Goal: Task Accomplishment & Management: Use online tool/utility

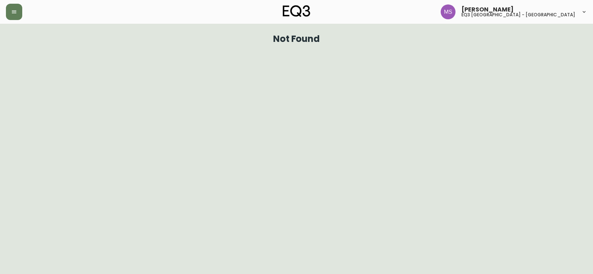
click at [24, 13] on div at bounding box center [103, 12] width 194 height 16
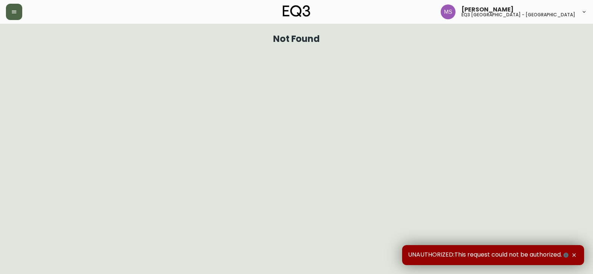
click at [16, 18] on button "button" at bounding box center [14, 12] width 16 height 16
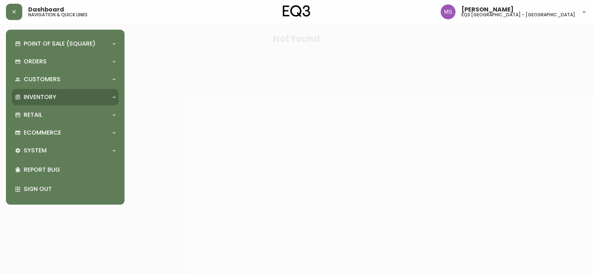
click at [50, 105] on div "Inventory" at bounding box center [65, 97] width 107 height 16
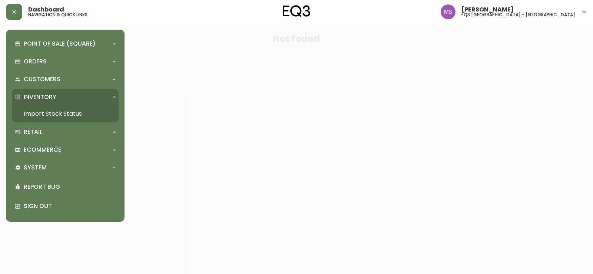
drag, startPoint x: 60, startPoint y: 115, endPoint x: 108, endPoint y: 109, distance: 48.2
click at [60, 115] on link "Import Stock Status" at bounding box center [65, 113] width 107 height 17
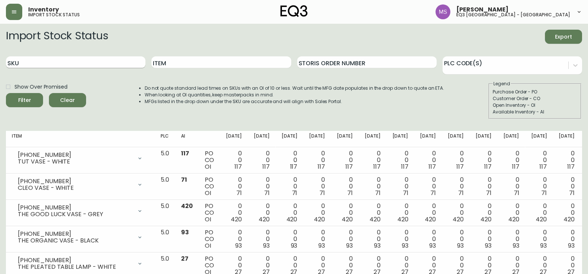
click at [30, 65] on input "SKU" at bounding box center [75, 62] width 139 height 12
paste input "3020-845-15-A"
type input "3020-845-15-A"
click at [6, 93] on button "Filter" at bounding box center [24, 100] width 37 height 14
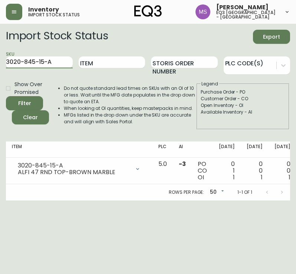
drag, startPoint x: 53, startPoint y: 65, endPoint x: -30, endPoint y: 65, distance: 82.7
click at [0, 65] on html "Inventory import stock status [PERSON_NAME] eq3 [GEOGRAPHIC_DATA] - st laurent …" at bounding box center [148, 100] width 296 height 200
click at [45, 62] on input "SKU" at bounding box center [39, 62] width 67 height 12
paste input "[PHONE_NUMBER]"
click at [6, 96] on button "Filter" at bounding box center [24, 103] width 37 height 14
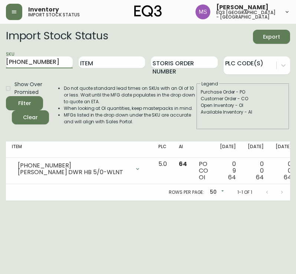
drag, startPoint x: 58, startPoint y: 51, endPoint x: 52, endPoint y: 53, distance: 6.0
click at [52, 53] on div "SKU [PHONE_NUMBER]" at bounding box center [39, 62] width 67 height 24
drag, startPoint x: 37, startPoint y: 62, endPoint x: -44, endPoint y: 64, distance: 80.9
click at [0, 64] on html "Inventory import stock status [PERSON_NAME] eq3 [GEOGRAPHIC_DATA] - st laurent …" at bounding box center [148, 100] width 296 height 200
paste input "12"
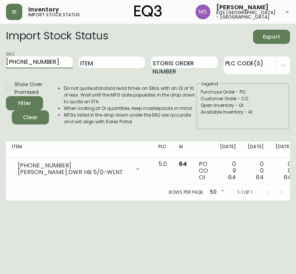
click at [6, 96] on button "Filter" at bounding box center [24, 103] width 37 height 14
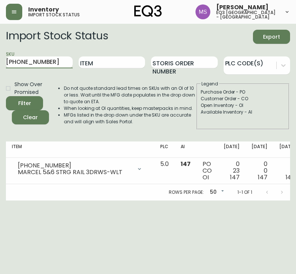
drag, startPoint x: 46, startPoint y: 63, endPoint x: -77, endPoint y: 54, distance: 123.5
click at [0, 54] on html "Inventory import stock status [PERSON_NAME] eq3 [GEOGRAPHIC_DATA] - st laurent …" at bounding box center [148, 100] width 296 height 200
paste input "9"
click at [6, 96] on button "Filter" at bounding box center [24, 103] width 37 height 14
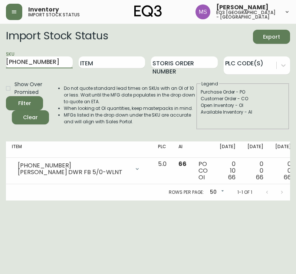
drag, startPoint x: 50, startPoint y: 65, endPoint x: -86, endPoint y: 65, distance: 136.1
click at [0, 65] on html "Inventory import stock status [PERSON_NAME] eq3 [GEOGRAPHIC_DATA] - st laurent …" at bounding box center [148, 100] width 296 height 200
paste input "[PHONE_NUMBER]"
click at [6, 96] on button "Filter" at bounding box center [24, 103] width 37 height 14
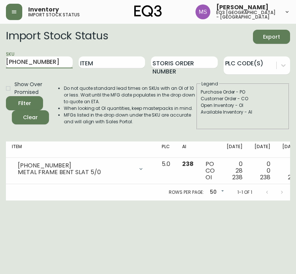
drag, startPoint x: 46, startPoint y: 67, endPoint x: -128, endPoint y: 74, distance: 174.1
click at [0, 74] on html "Inventory import stock status [PERSON_NAME] eq3 [GEOGRAPHIC_DATA] - st laurent …" at bounding box center [148, 100] width 296 height 200
paste input "[PHONE_NUMBER]"
type input "[PHONE_NUMBER]"
click at [6, 96] on button "Filter" at bounding box center [24, 103] width 37 height 14
